Goal: Task Accomplishment & Management: Manage account settings

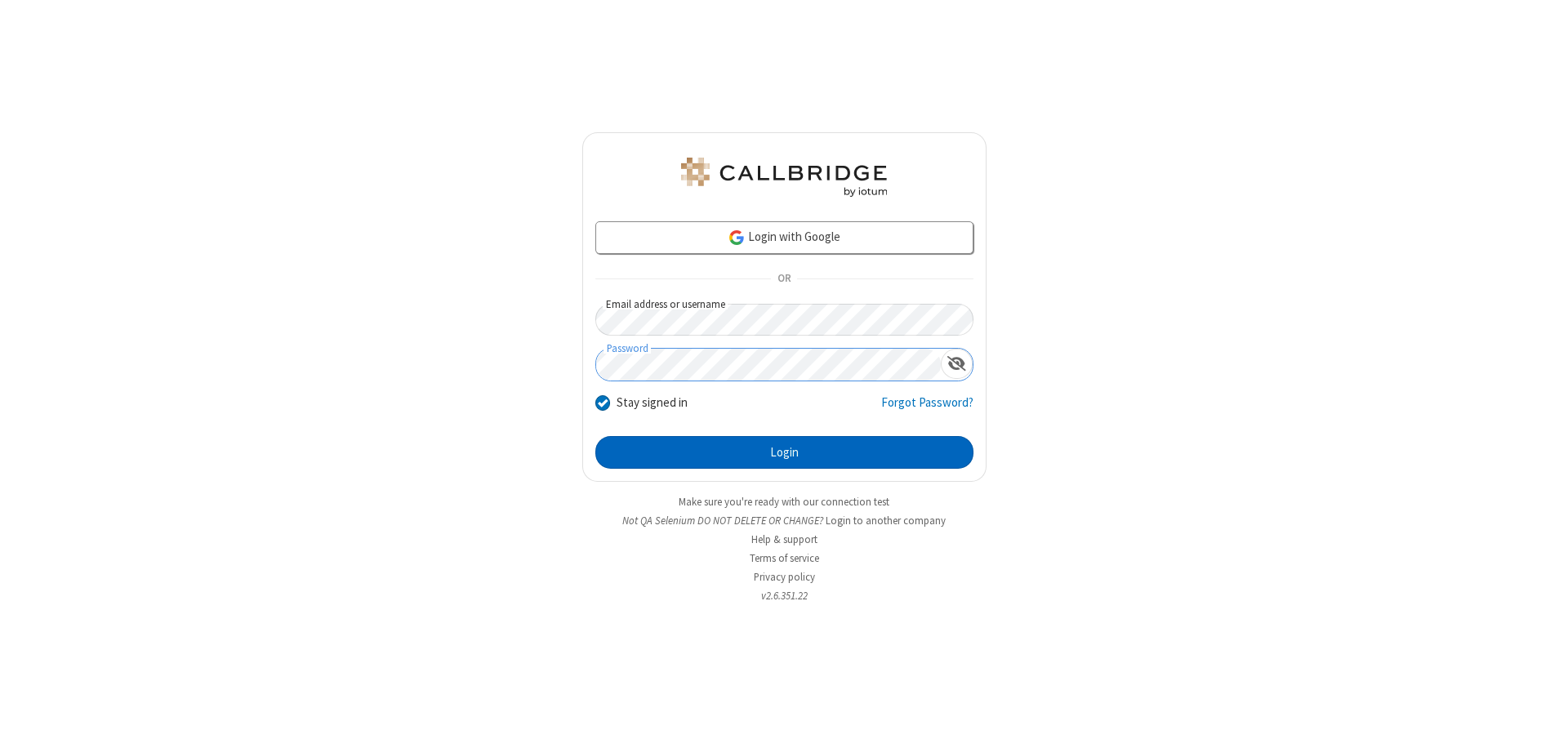
click at [784, 452] on button "Login" at bounding box center [784, 452] width 378 height 33
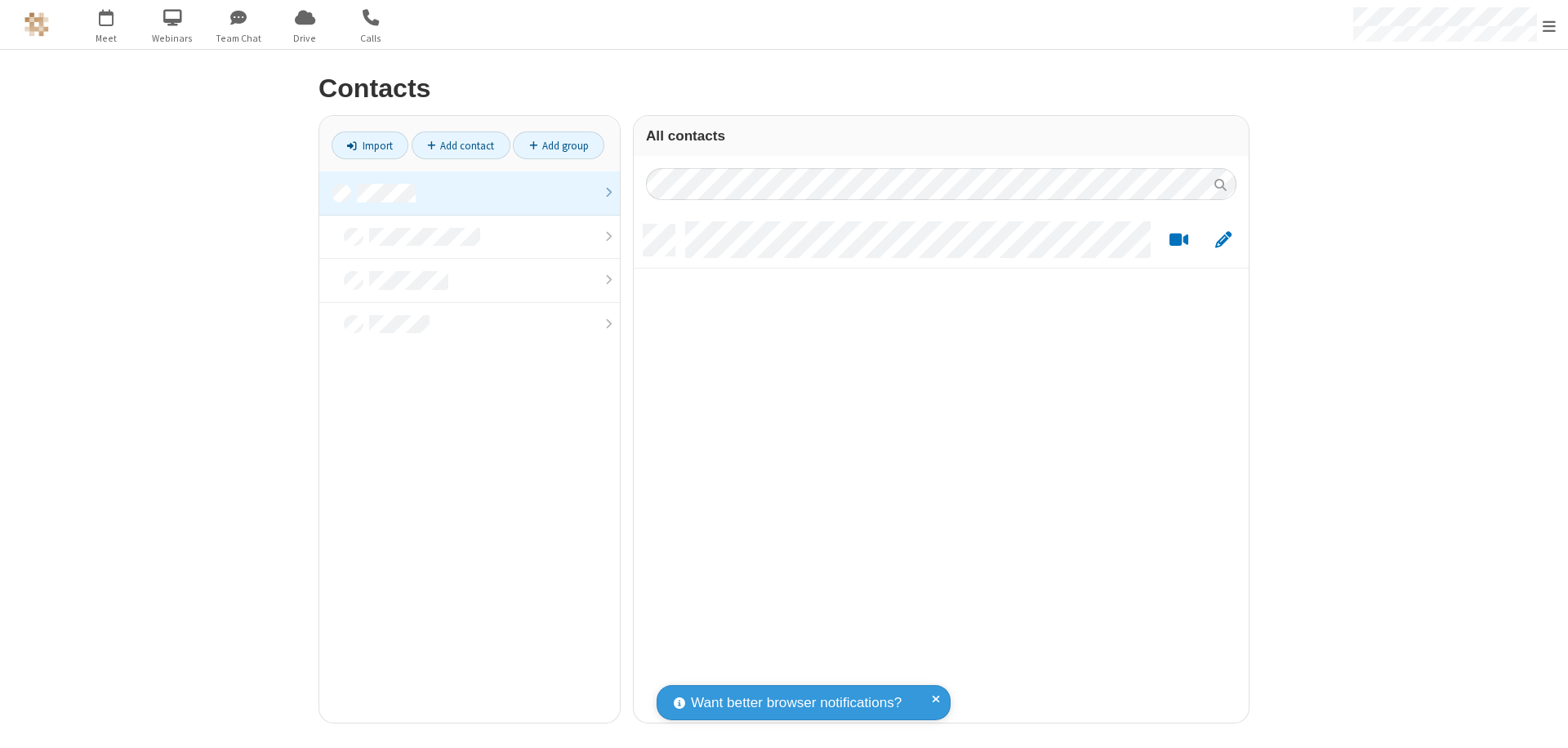
click at [470, 193] on link at bounding box center [470, 193] width 300 height 44
click at [460, 145] on link "Add contact" at bounding box center [461, 145] width 99 height 28
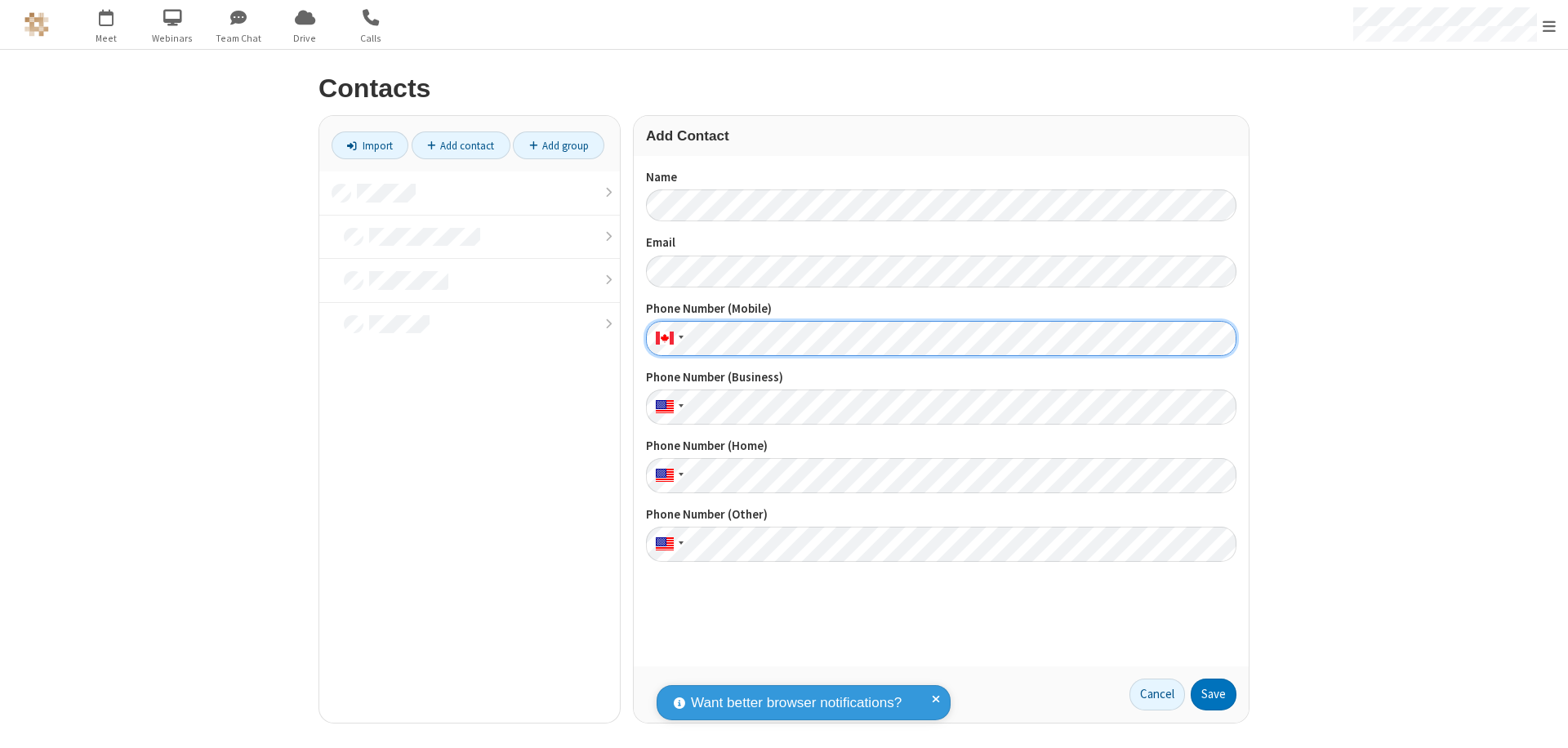
click at [1213, 694] on button "Save" at bounding box center [1214, 695] width 46 height 33
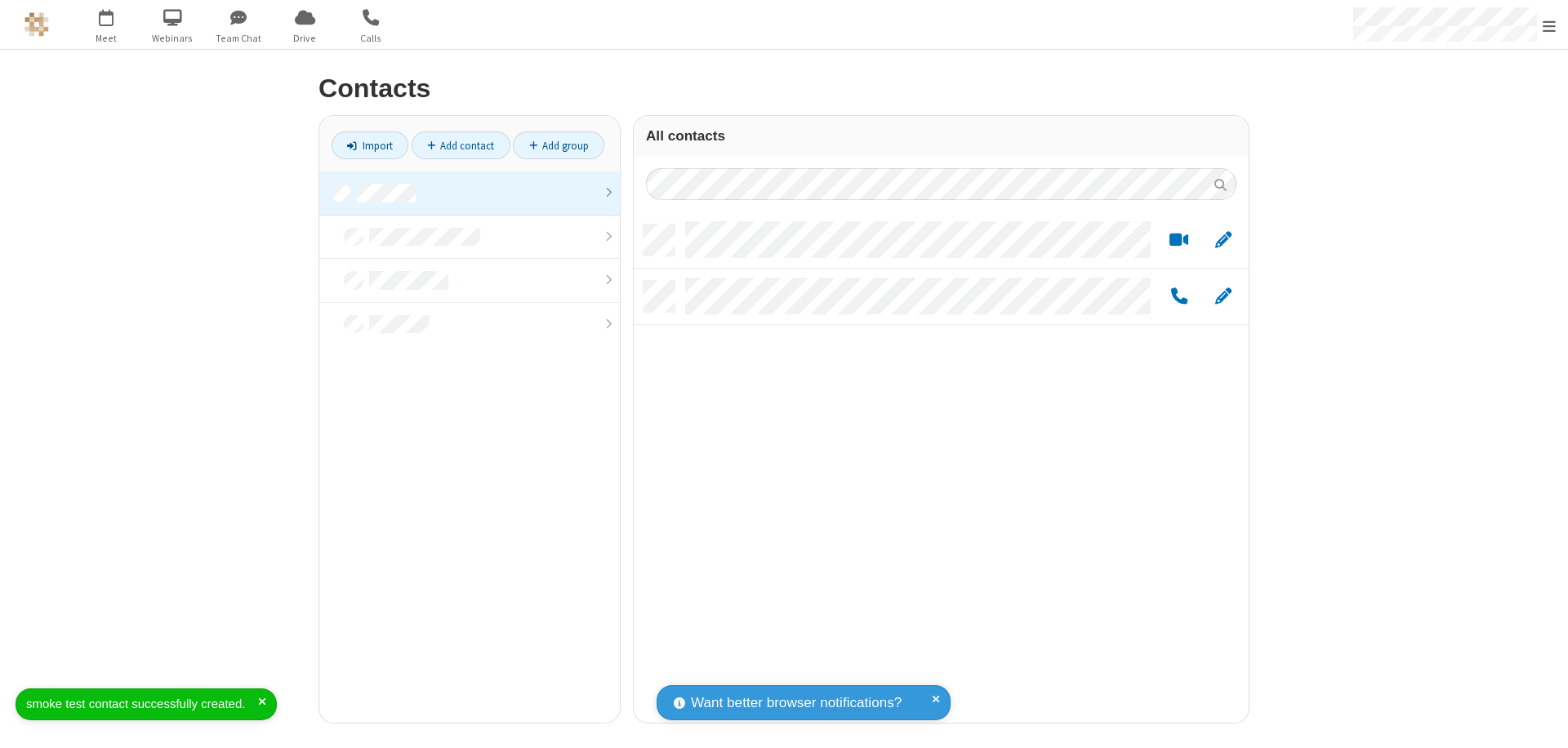
scroll to position [498, 603]
click at [460, 145] on link "Add contact" at bounding box center [461, 145] width 99 height 28
